Goal: Task Accomplishment & Management: Use online tool/utility

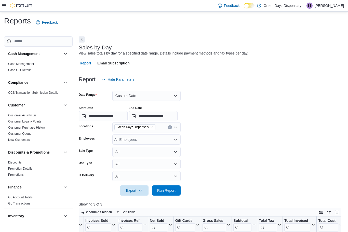
click at [6, 5] on icon at bounding box center [4, 5] width 4 height 3
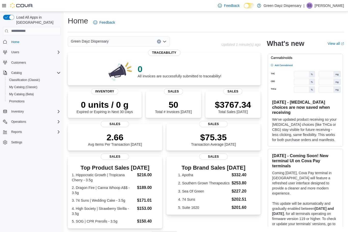
click at [233, 101] on p "$3767.34" at bounding box center [233, 105] width 36 height 10
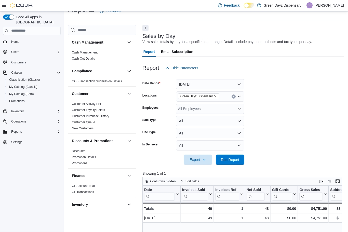
scroll to position [11, 0]
click at [192, 81] on button "Today" at bounding box center [210, 84] width 68 height 10
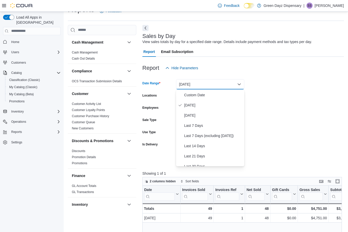
click at [200, 93] on span "Custom Date" at bounding box center [213, 95] width 58 height 6
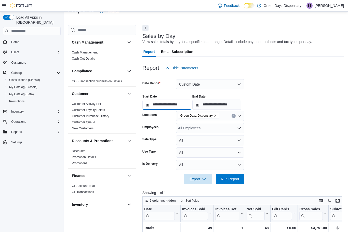
click at [173, 103] on input "**********" at bounding box center [166, 105] width 49 height 10
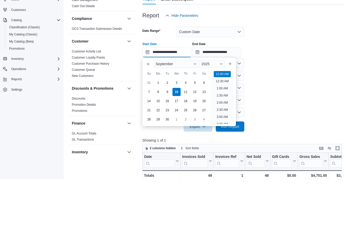
scroll to position [16, 0]
click at [159, 141] on div "8" at bounding box center [158, 145] width 8 height 8
type input "**********"
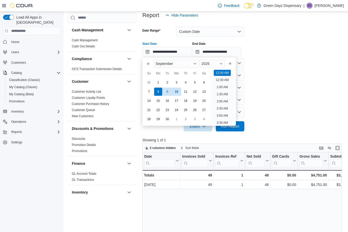
click at [243, 130] on button "Run Report" at bounding box center [230, 126] width 29 height 10
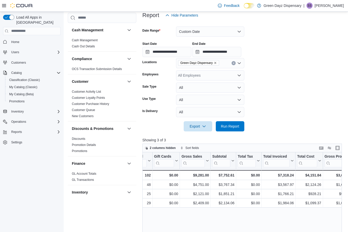
scroll to position [0, 119]
